Goal: Transaction & Acquisition: Purchase product/service

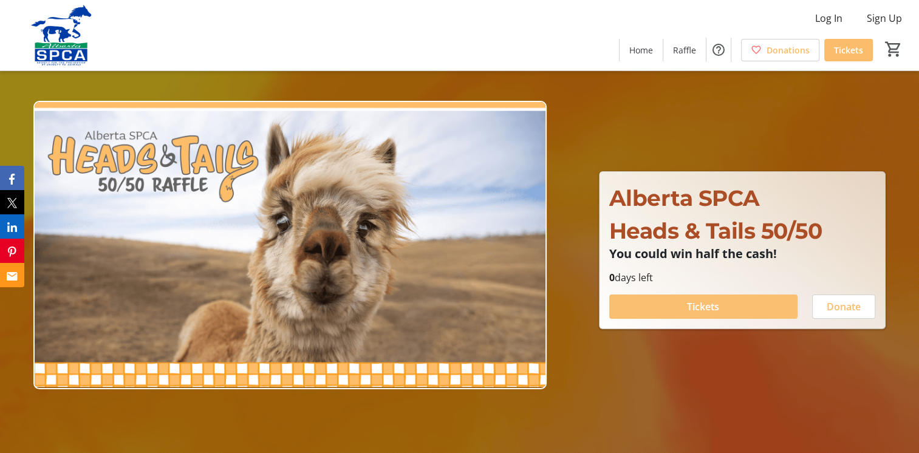
click at [683, 307] on span at bounding box center [703, 306] width 188 height 29
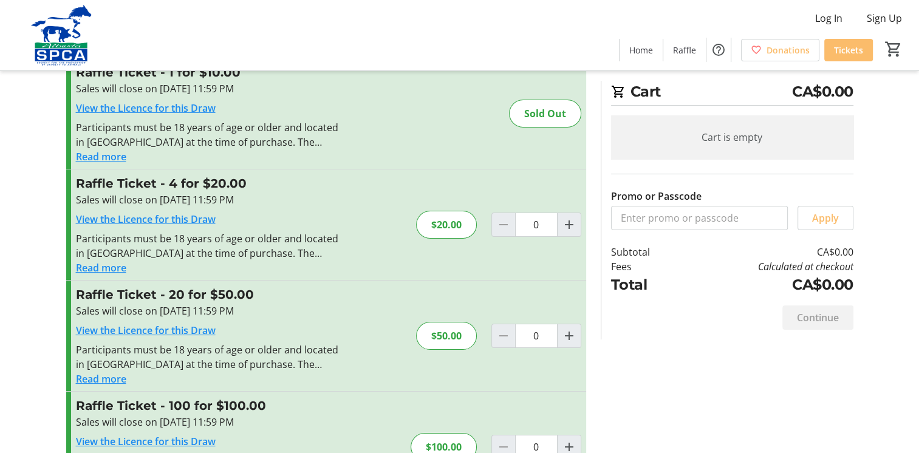
scroll to position [61, 0]
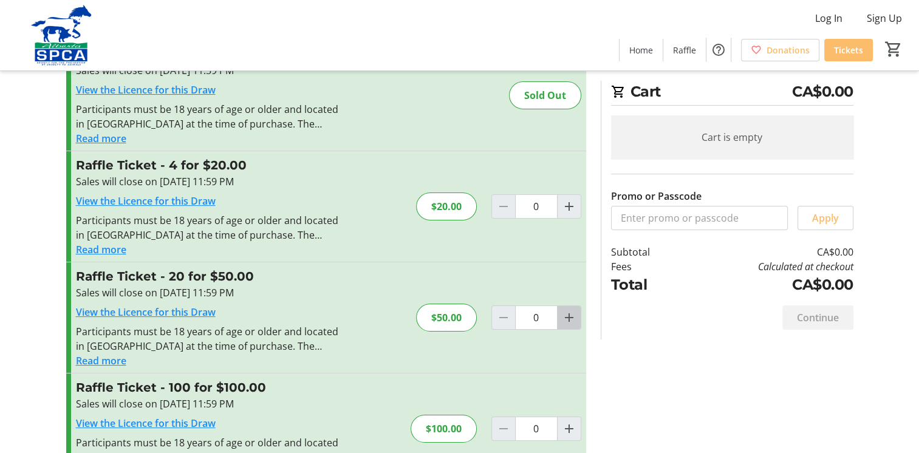
click at [568, 321] on mat-icon "Increment by one" at bounding box center [569, 317] width 15 height 15
type input "1"
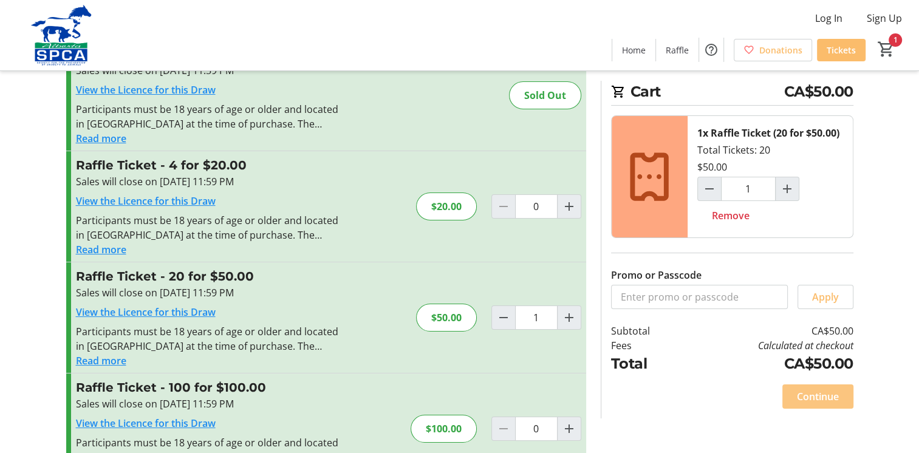
click at [797, 395] on span "Continue" at bounding box center [818, 396] width 42 height 15
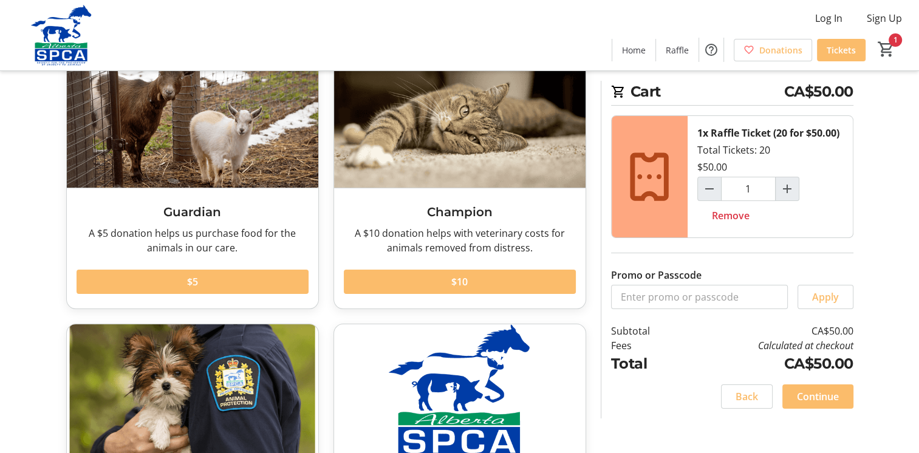
scroll to position [121, 0]
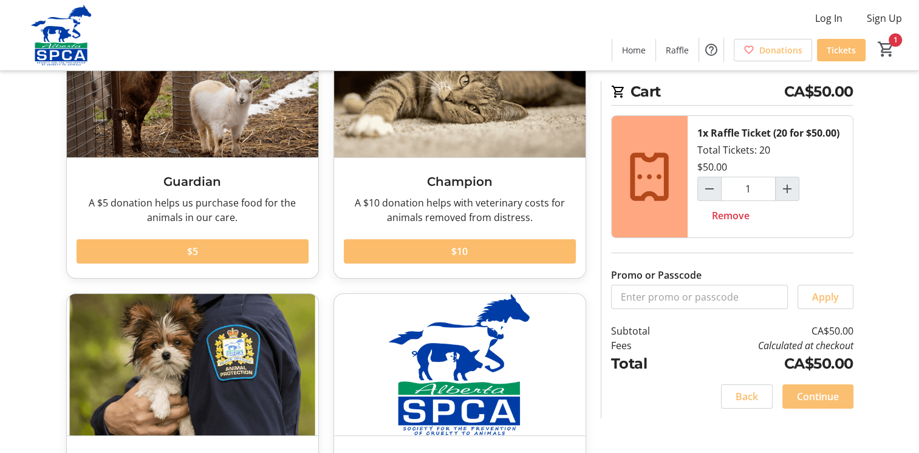
click at [809, 392] on span "Continue" at bounding box center [818, 396] width 42 height 15
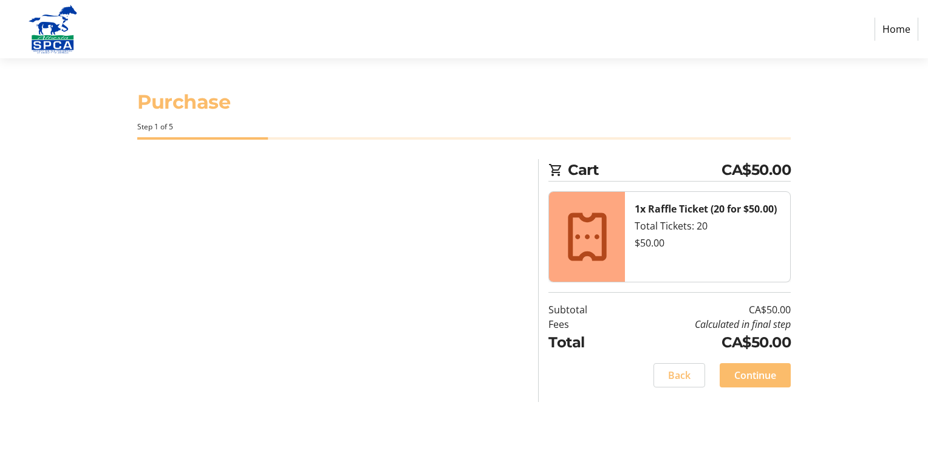
select select "CA"
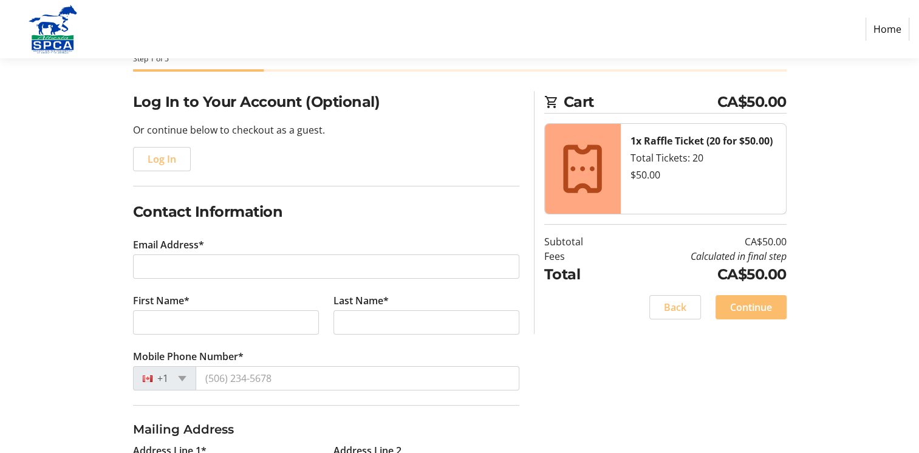
scroll to position [121, 0]
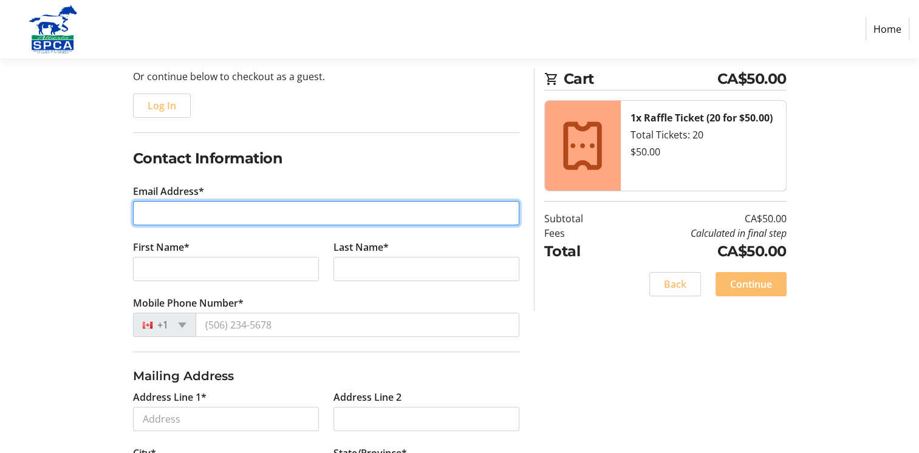
click at [355, 217] on input "Email Address*" at bounding box center [326, 213] width 386 height 24
type input "[EMAIL_ADDRESS][PERSON_NAME][DOMAIN_NAME]"
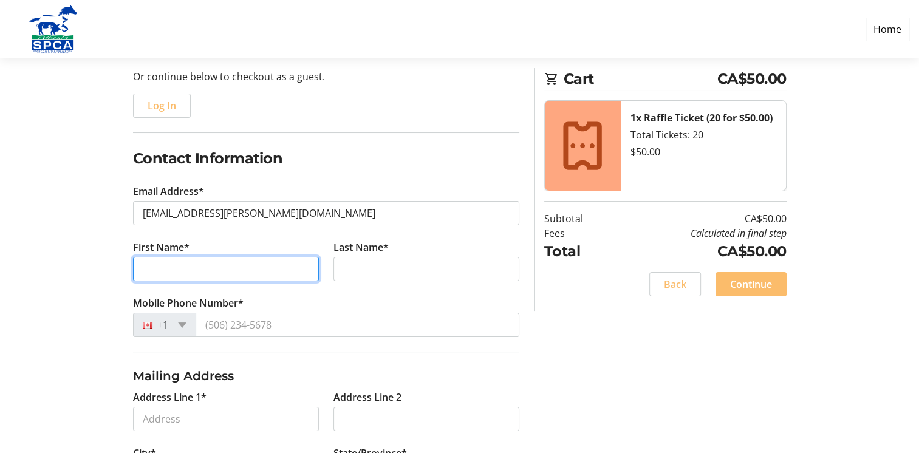
type input "[PERSON_NAME]"
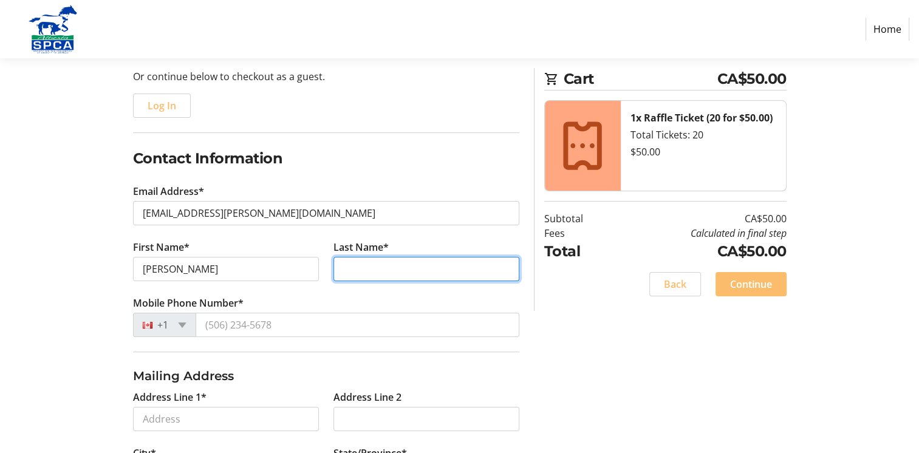
type input "[PERSON_NAME]"
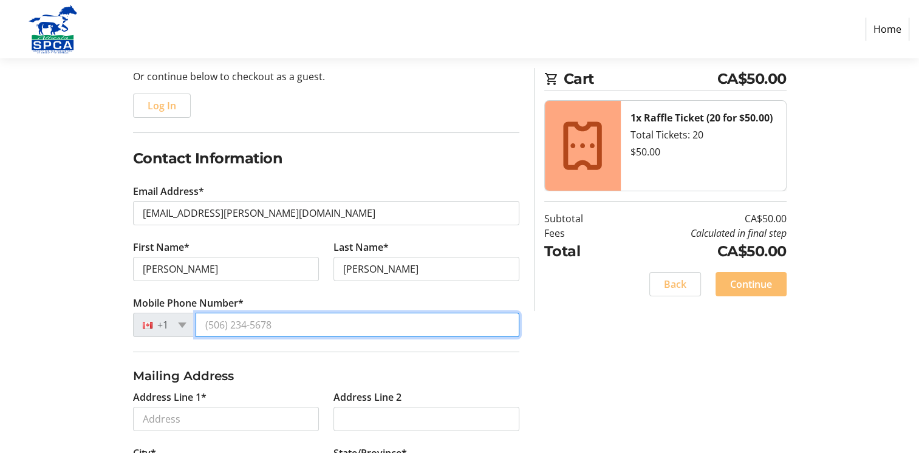
type input "[PHONE_NUMBER]"
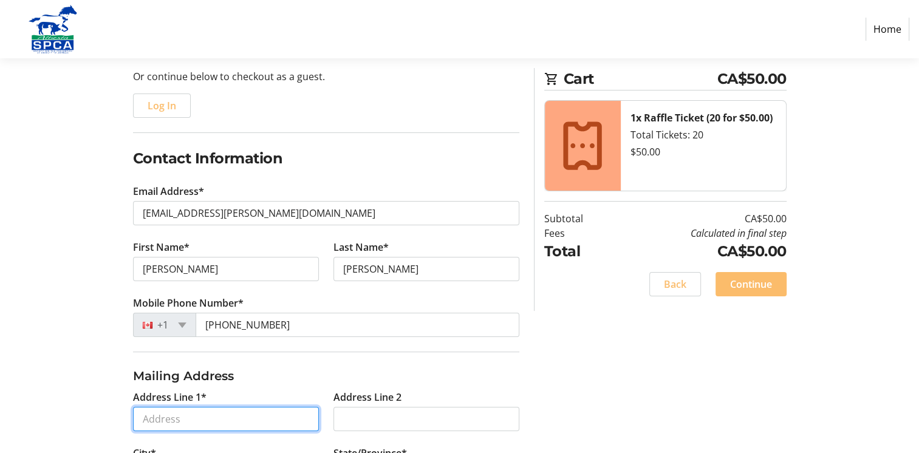
type input "[STREET_ADDRESS]"
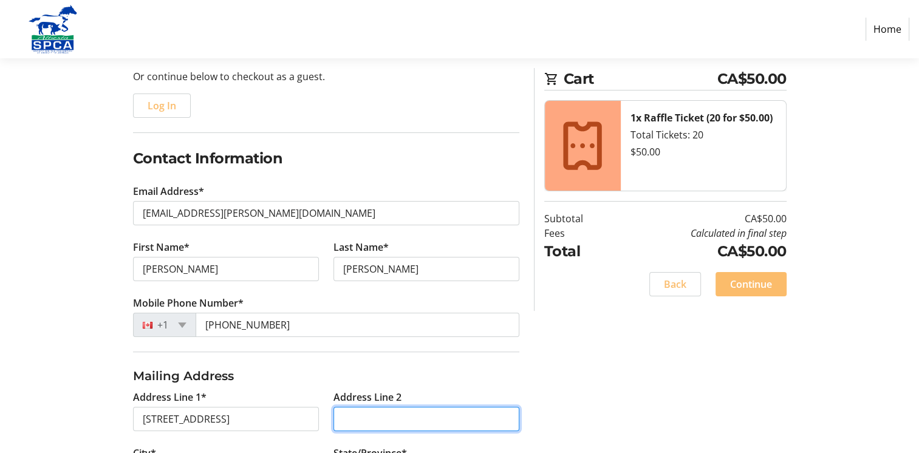
type input "Buzzer 1121"
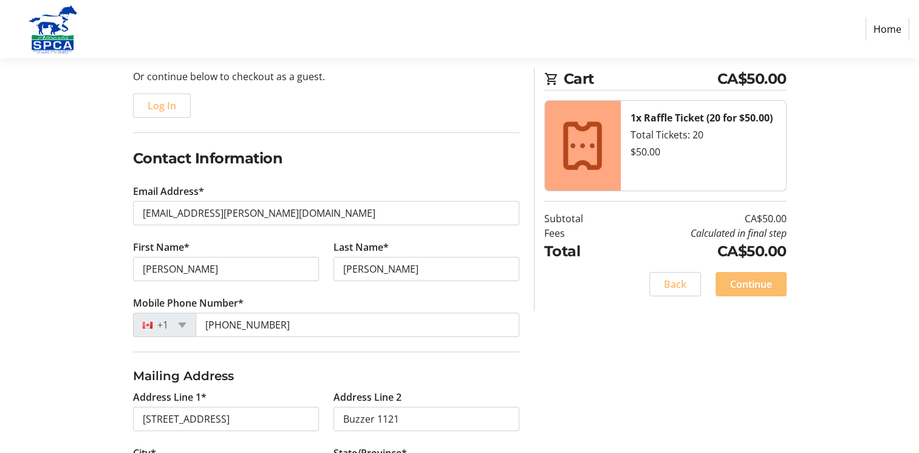
type input "[GEOGRAPHIC_DATA]"
select select "AB"
type input "T6J 0T9"
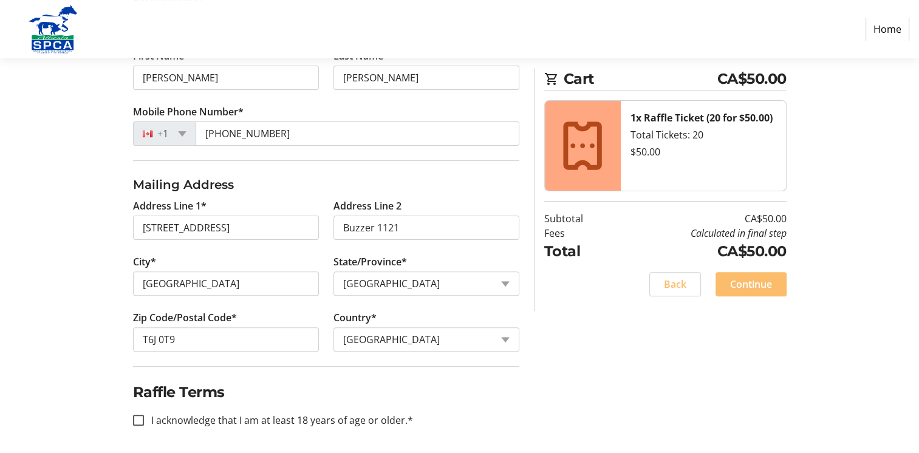
scroll to position [314, 0]
click at [137, 420] on input "I acknowledge that I am at least 18 years of age or older.*" at bounding box center [138, 418] width 11 height 11
checkbox input "true"
click at [756, 278] on span "Continue" at bounding box center [751, 284] width 42 height 15
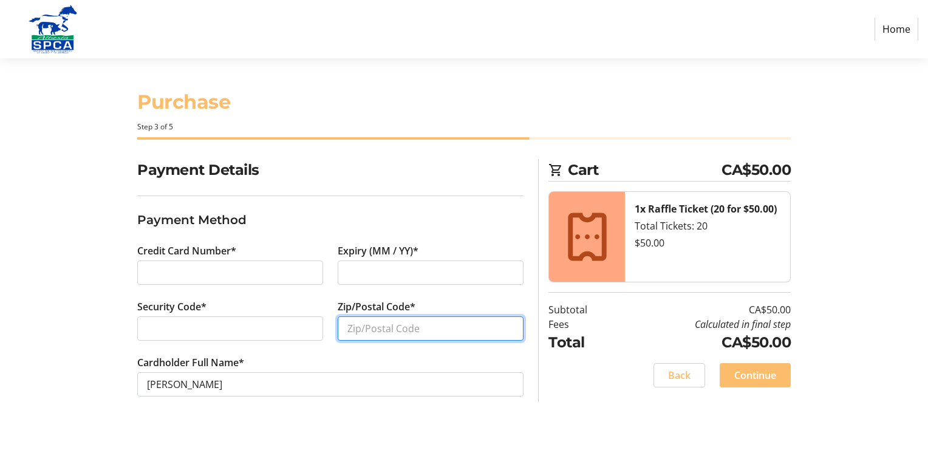
click at [384, 329] on input "Zip/Postal Code*" at bounding box center [431, 328] width 186 height 24
type input "T6J7J8"
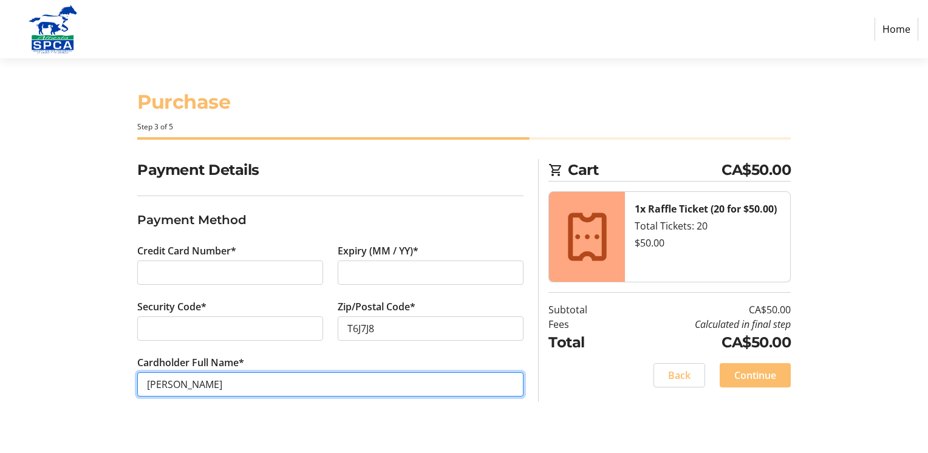
drag, startPoint x: 322, startPoint y: 386, endPoint x: 45, endPoint y: 375, distance: 277.6
click at [45, 375] on section "Purchase Step 3 of 5 Cart CA$50.00 1x Raffle Ticket (20 for $50.00) Total Ticke…" at bounding box center [464, 255] width 928 height 395
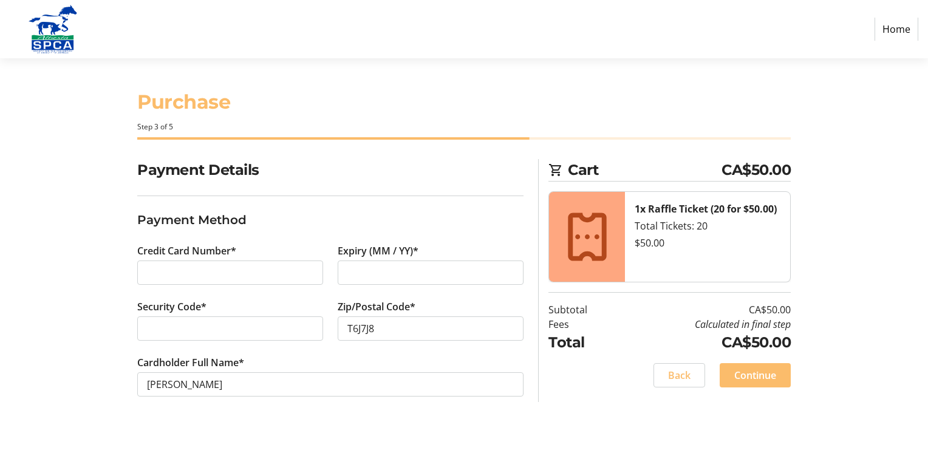
click at [44, 376] on section "Purchase Step 3 of 5 Cart CA$50.00 1x Raffle Ticket (20 for $50.00) Total Ticke…" at bounding box center [464, 255] width 928 height 395
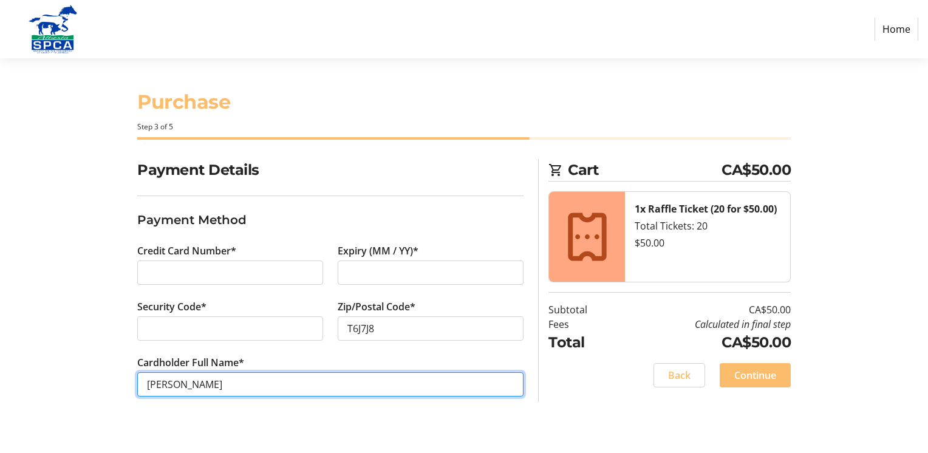
drag, startPoint x: 283, startPoint y: 384, endPoint x: 109, endPoint y: 396, distance: 174.1
click at [109, 396] on div "Payment Details Payment Method Credit Card Number* Expiry (MM / YY)* Security C…" at bounding box center [463, 292] width 801 height 267
type input "[PERSON_NAME]"
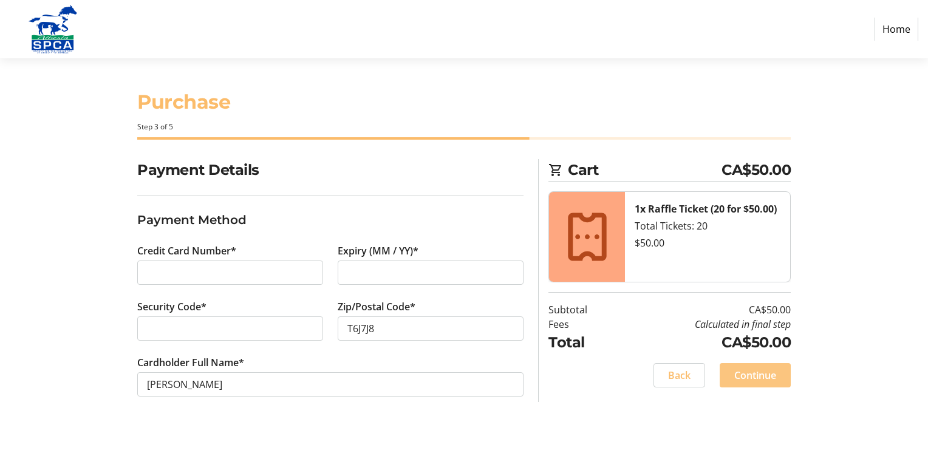
click at [758, 385] on span at bounding box center [754, 375] width 71 height 29
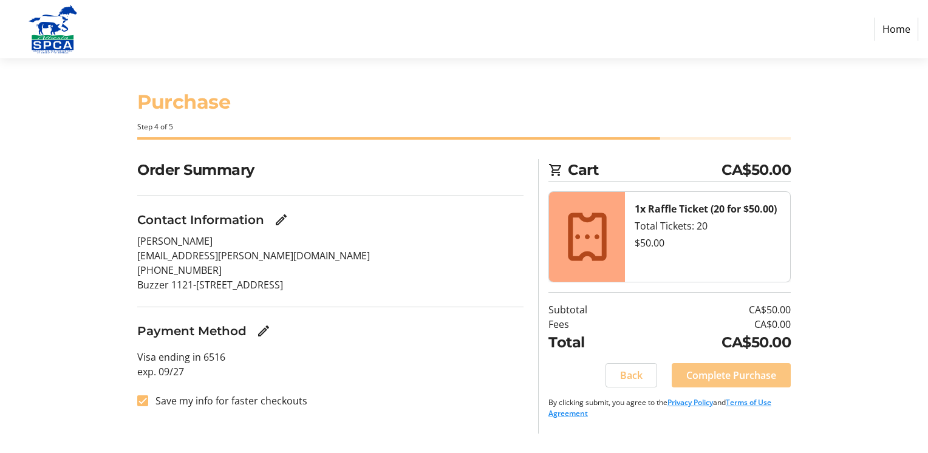
click at [734, 373] on span "Complete Purchase" at bounding box center [731, 375] width 90 height 15
